Goal: Task Accomplishment & Management: Manage account settings

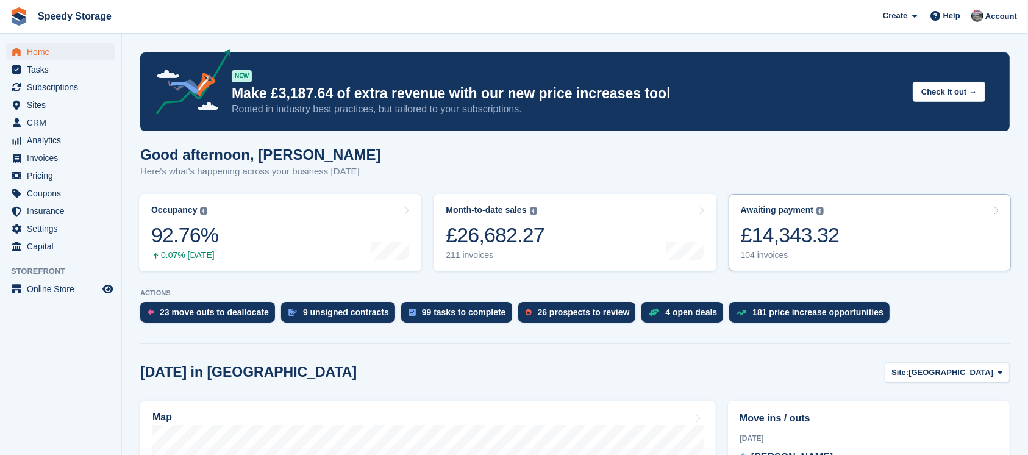
click at [869, 235] on link "Awaiting payment The total outstanding balance on all open invoices. £14,343.32…" at bounding box center [870, 232] width 282 height 77
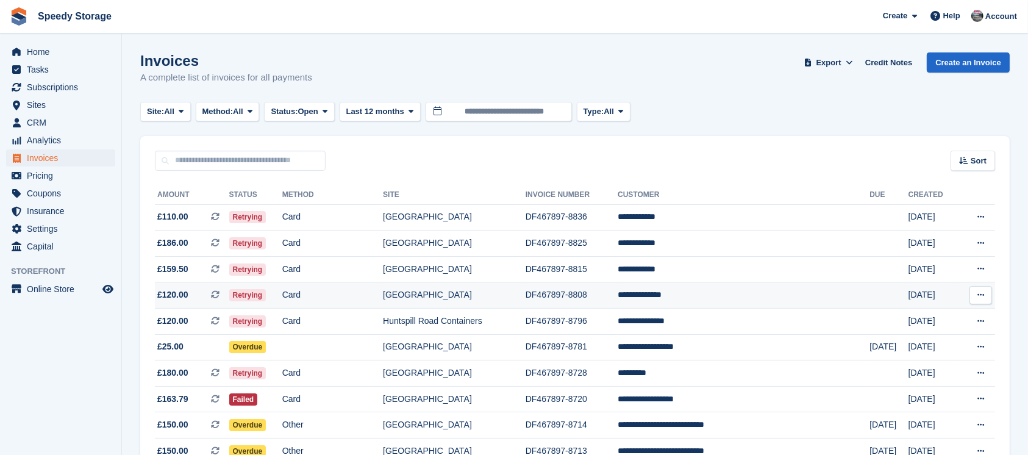
click at [726, 290] on td "**********" at bounding box center [744, 295] width 252 height 26
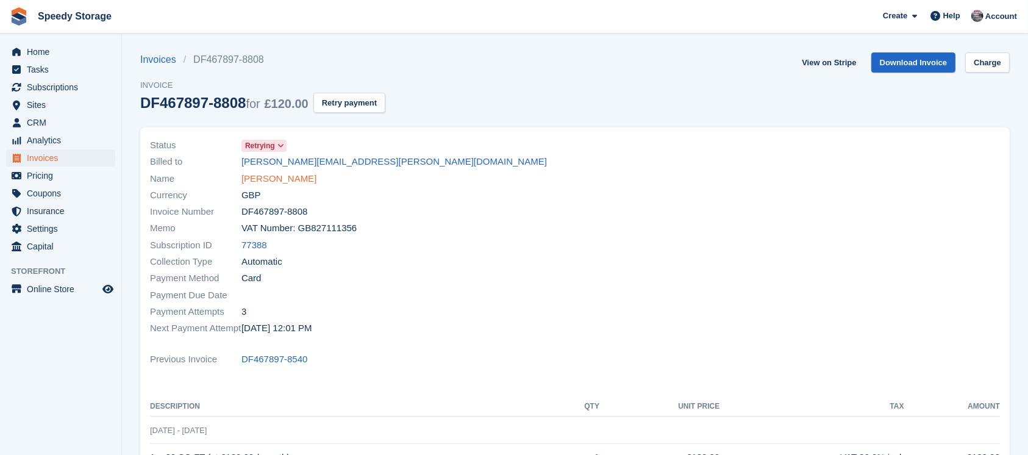
click at [286, 181] on link "Marcela Watson" at bounding box center [279, 179] width 75 height 14
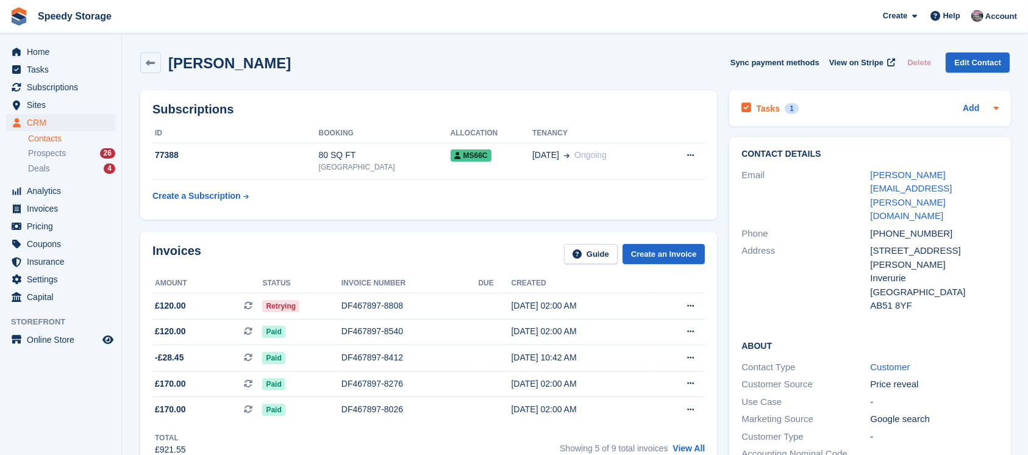
click at [831, 114] on div "Tasks 1 Add" at bounding box center [870, 108] width 257 height 16
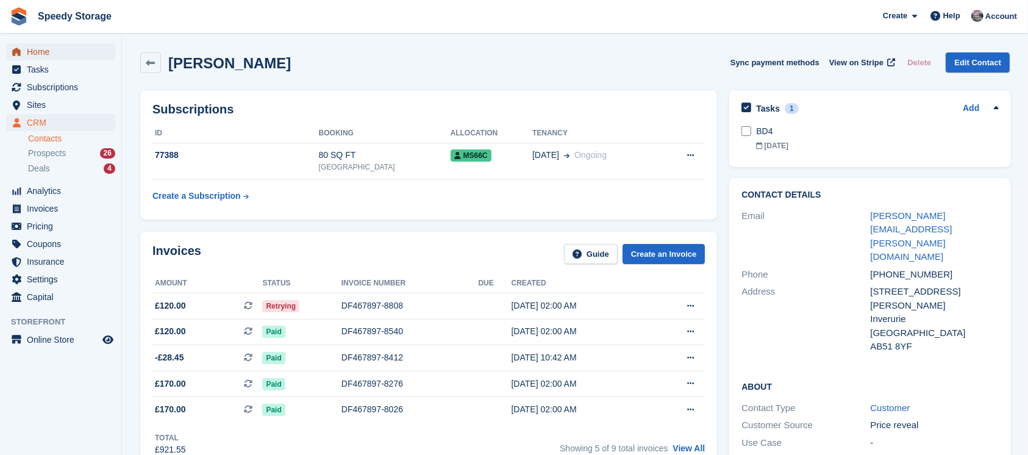
click at [55, 52] on span "Home" at bounding box center [63, 51] width 73 height 17
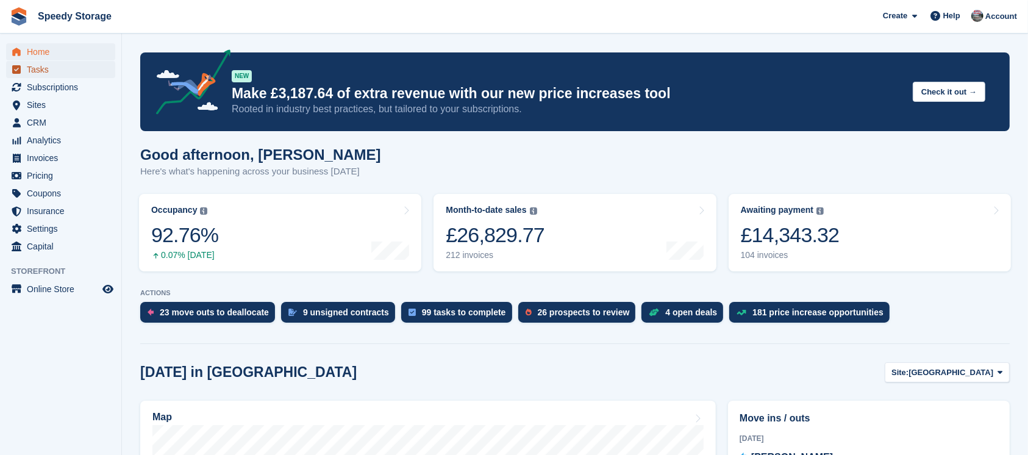
click at [42, 65] on span "Tasks" at bounding box center [63, 69] width 73 height 17
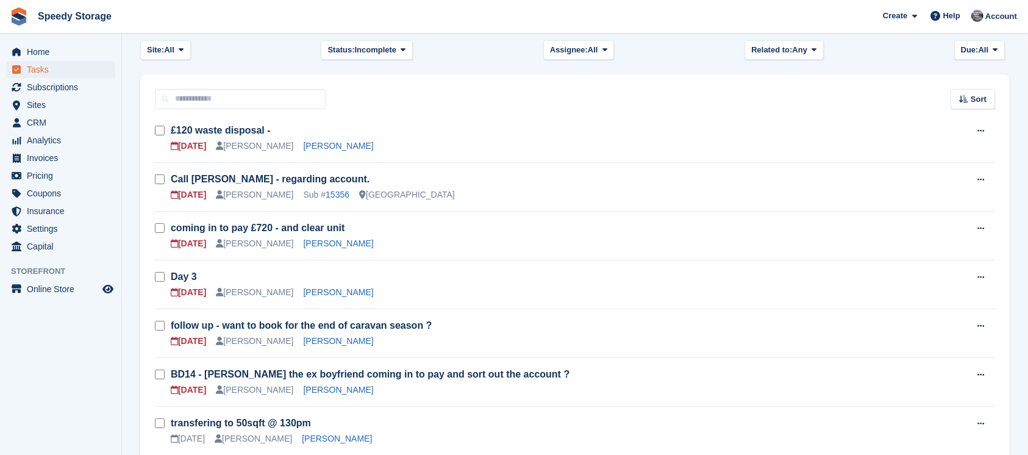
scroll to position [81, 0]
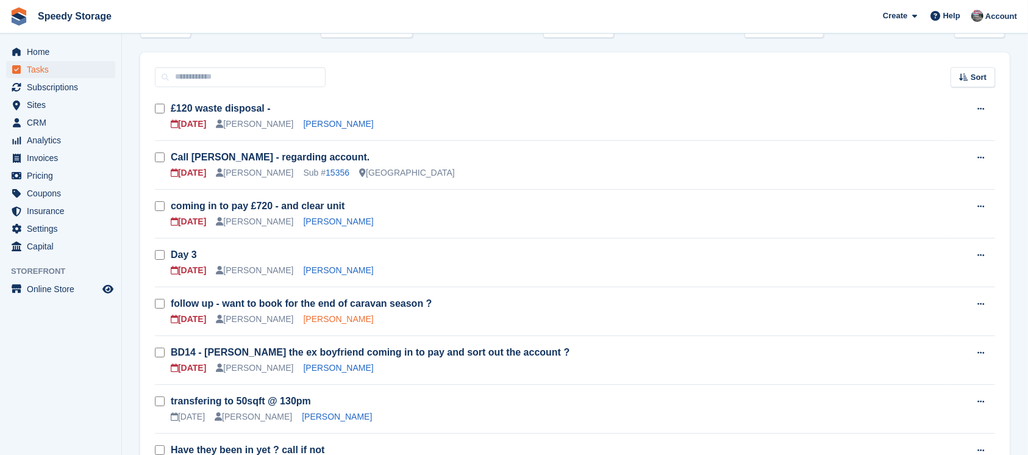
click at [318, 322] on link "[PERSON_NAME]" at bounding box center [339, 319] width 70 height 10
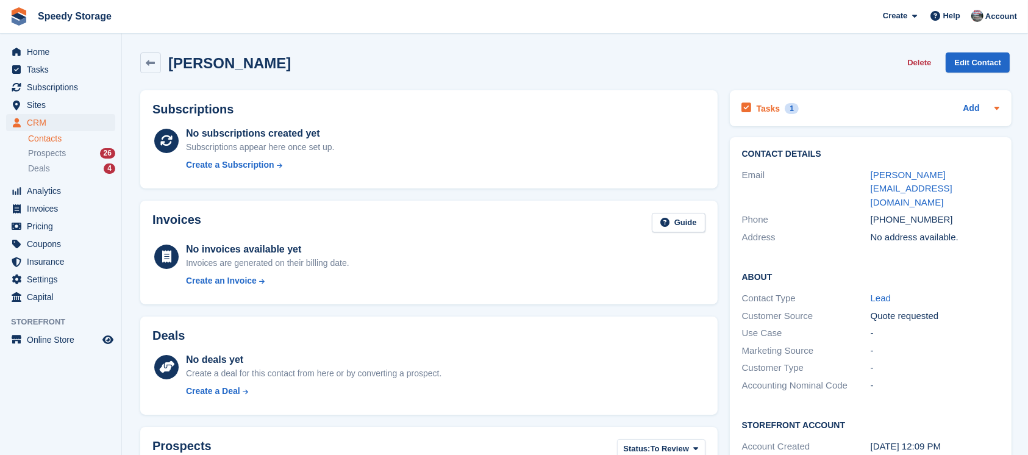
click at [861, 107] on div "Tasks 1 Add" at bounding box center [870, 108] width 257 height 16
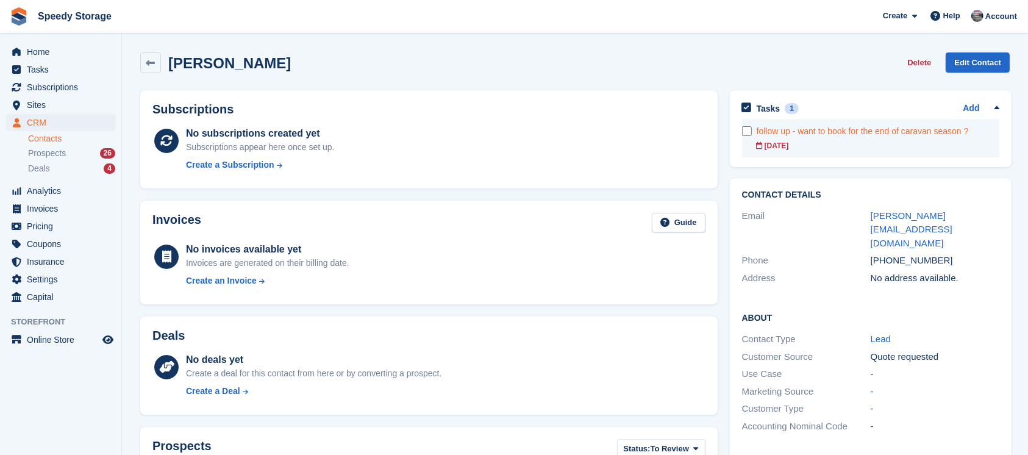
click at [839, 134] on div "follow up - want to book for the end of caravan season ?" at bounding box center [878, 131] width 243 height 13
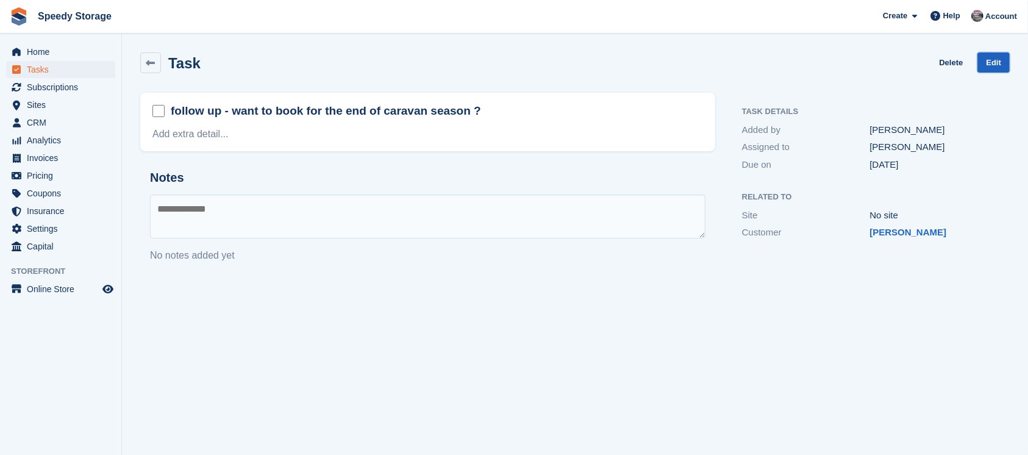
click at [991, 69] on link "Edit" at bounding box center [994, 62] width 32 height 20
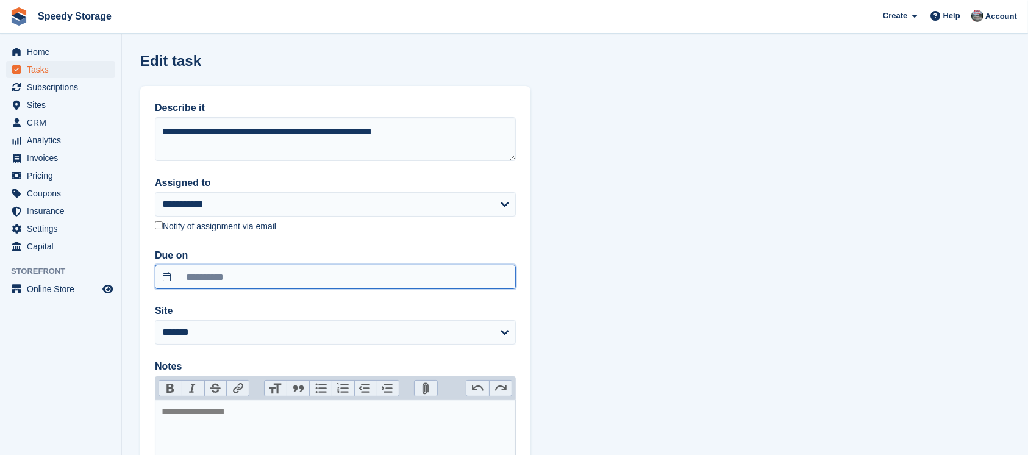
click at [242, 271] on input "**********" at bounding box center [335, 277] width 361 height 24
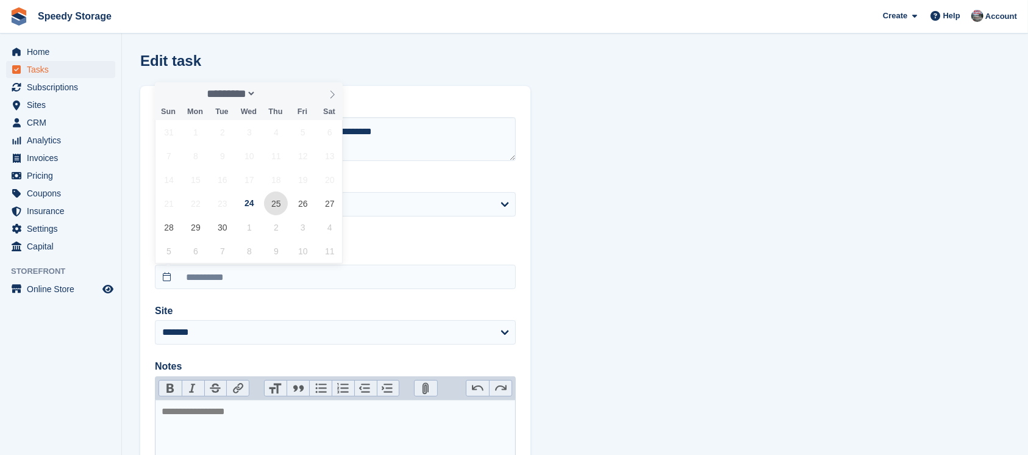
click at [270, 205] on span "25" at bounding box center [276, 204] width 24 height 24
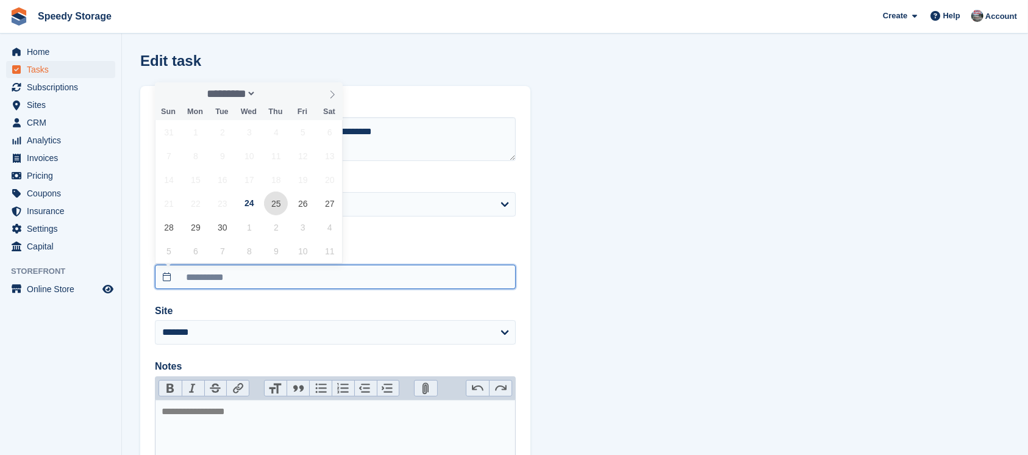
type input "**********"
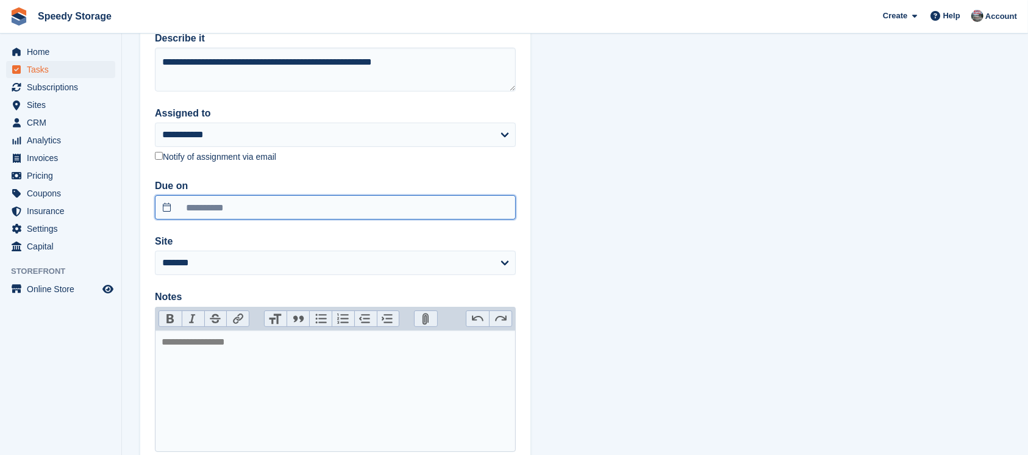
scroll to position [153, 0]
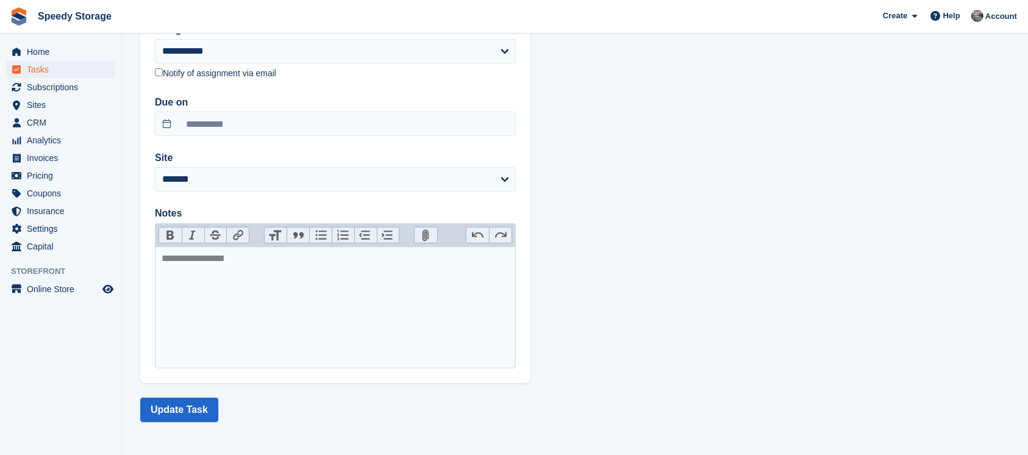
click at [185, 395] on section "**********" at bounding box center [575, 151] width 906 height 608
click at [183, 401] on button "Update Task" at bounding box center [179, 410] width 78 height 24
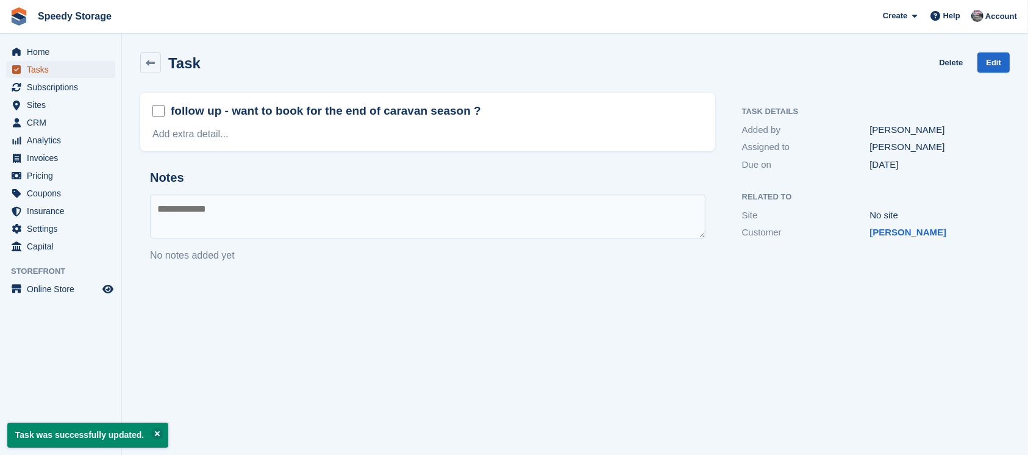
click at [34, 67] on span "Tasks" at bounding box center [63, 69] width 73 height 17
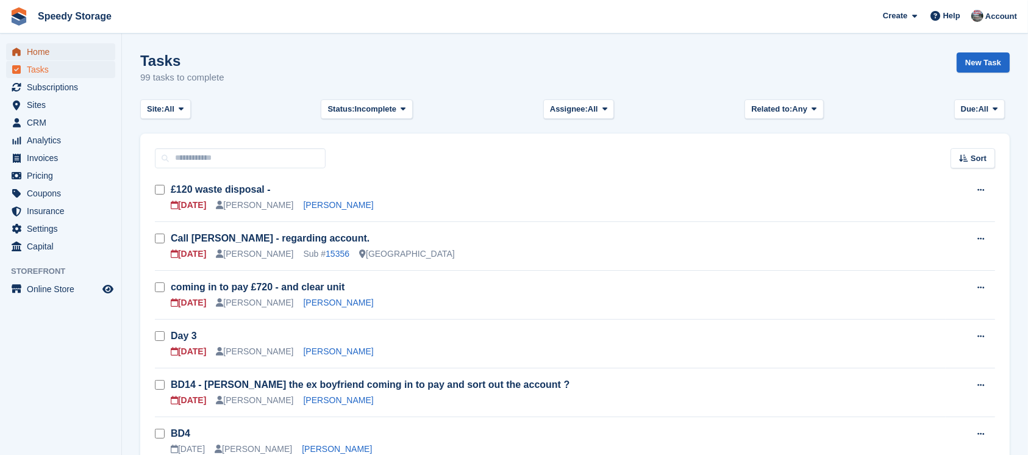
click at [49, 56] on span "Home" at bounding box center [63, 51] width 73 height 17
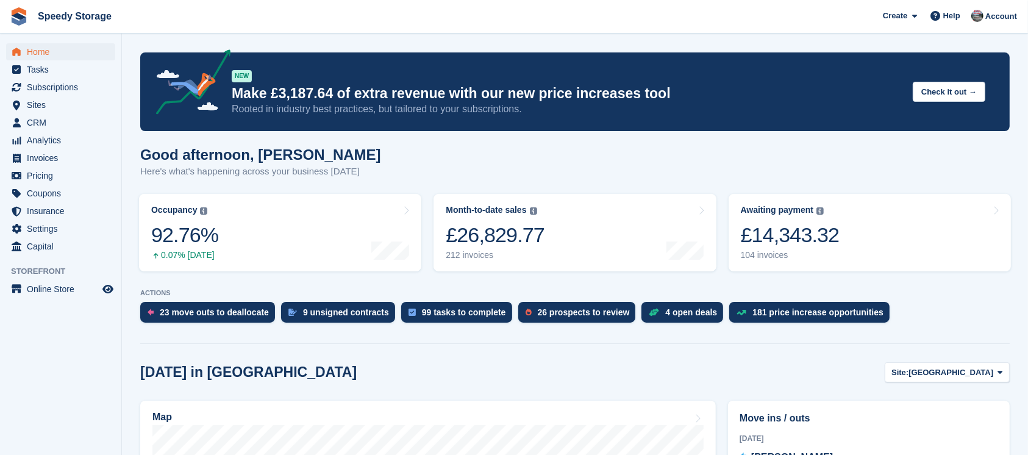
click at [44, 134] on span "Analytics" at bounding box center [63, 140] width 73 height 17
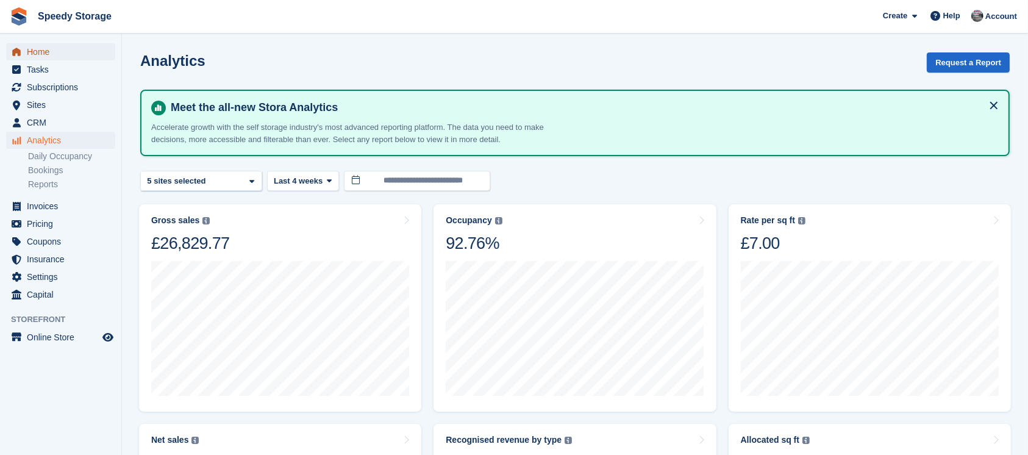
click at [38, 45] on span "Home" at bounding box center [63, 51] width 73 height 17
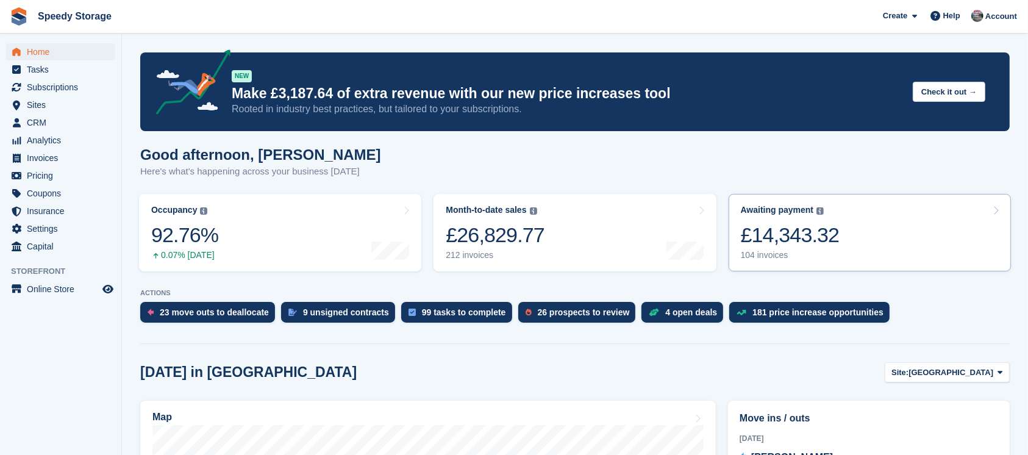
click at [886, 233] on link "Awaiting payment The total outstanding balance on all open invoices. £14,343.32…" at bounding box center [870, 232] width 282 height 77
